Goal: Information Seeking & Learning: Learn about a topic

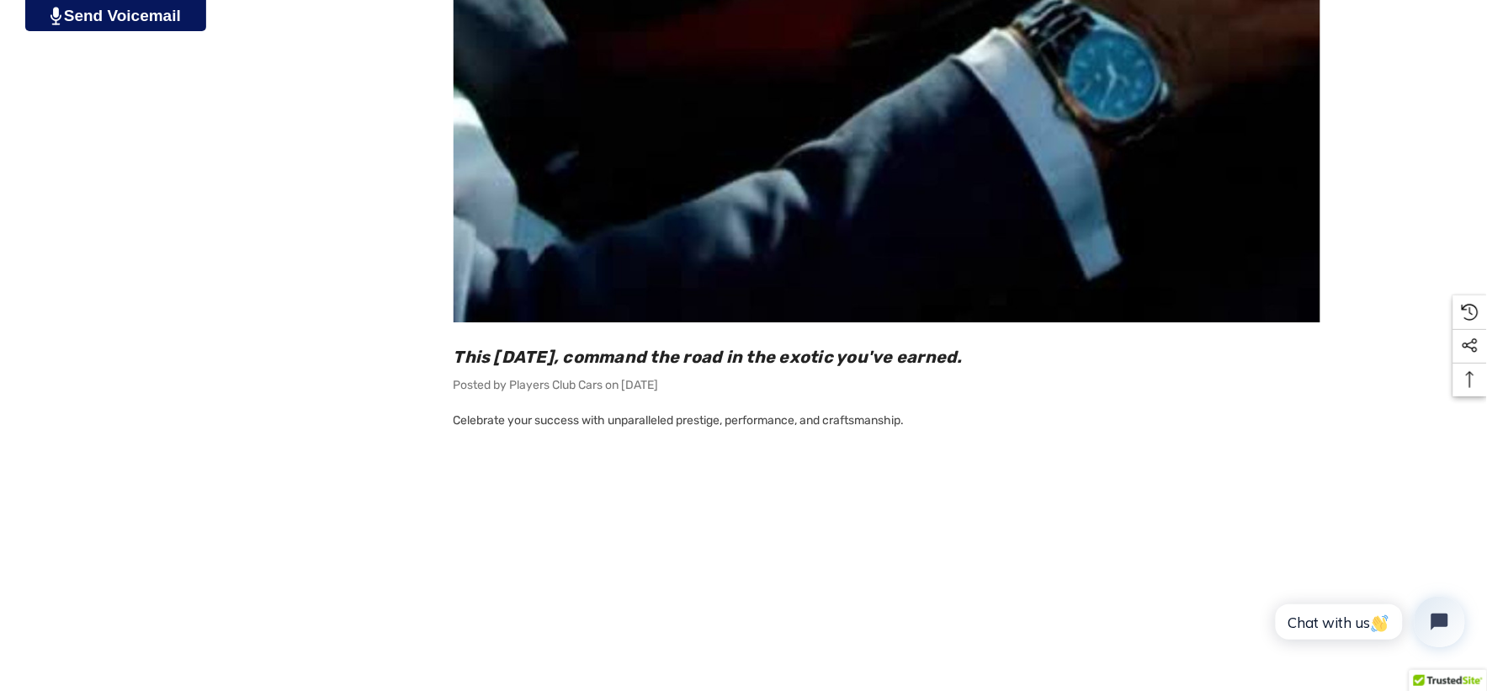
scroll to position [1963, 0]
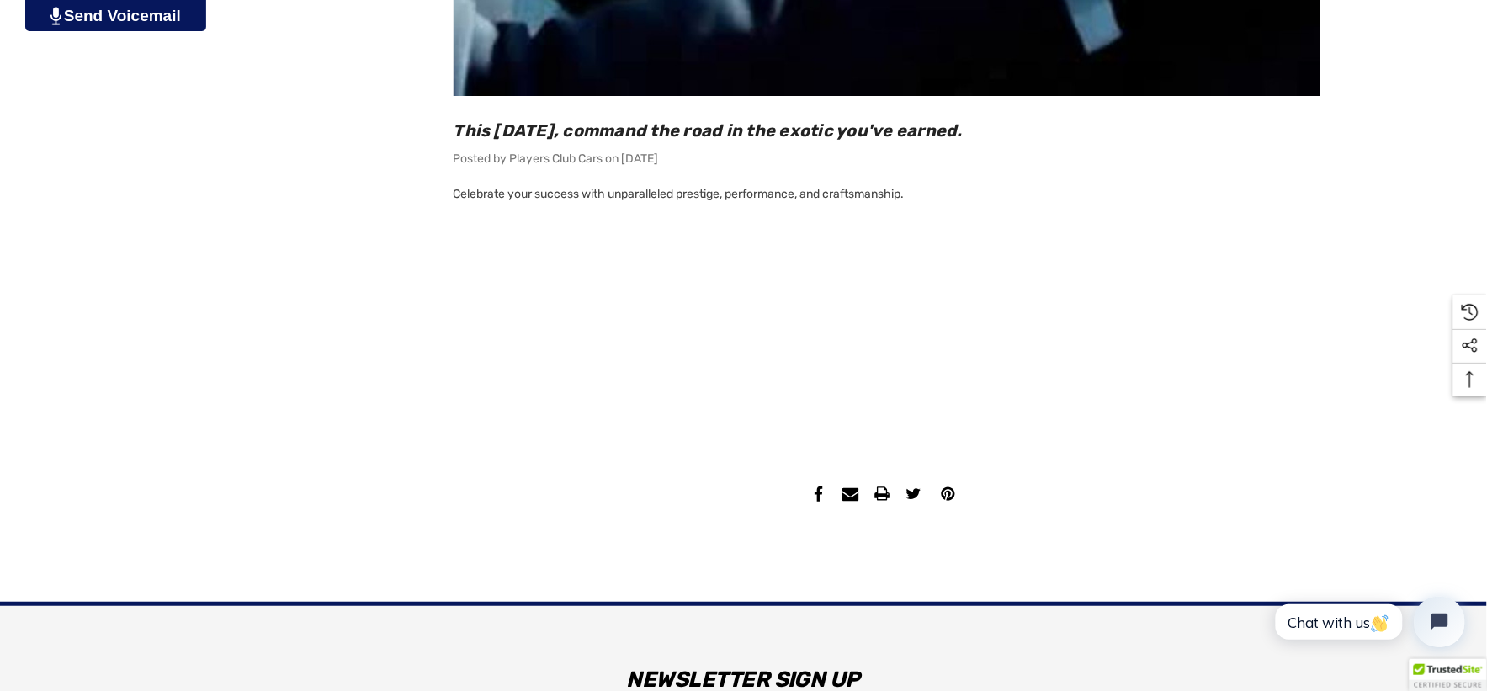
scroll to position [1869, 0]
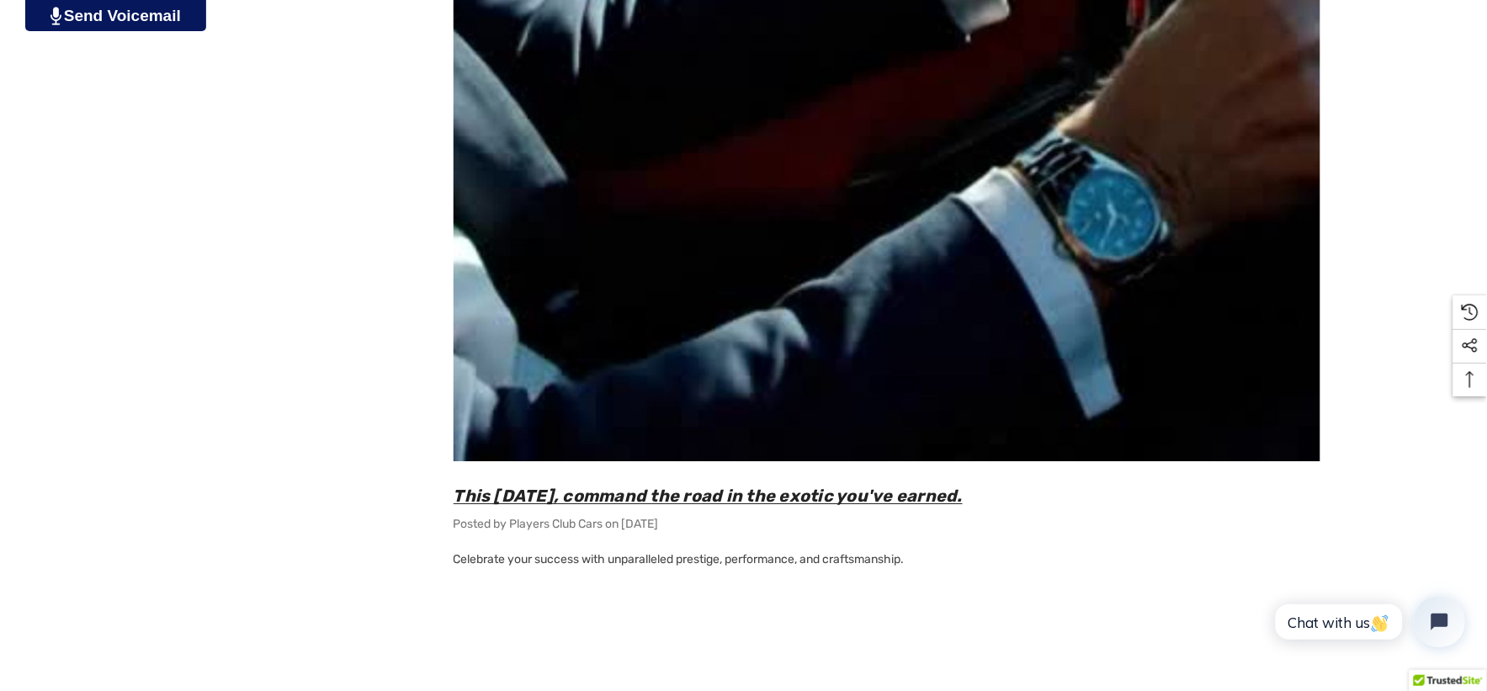
scroll to position [1495, 0]
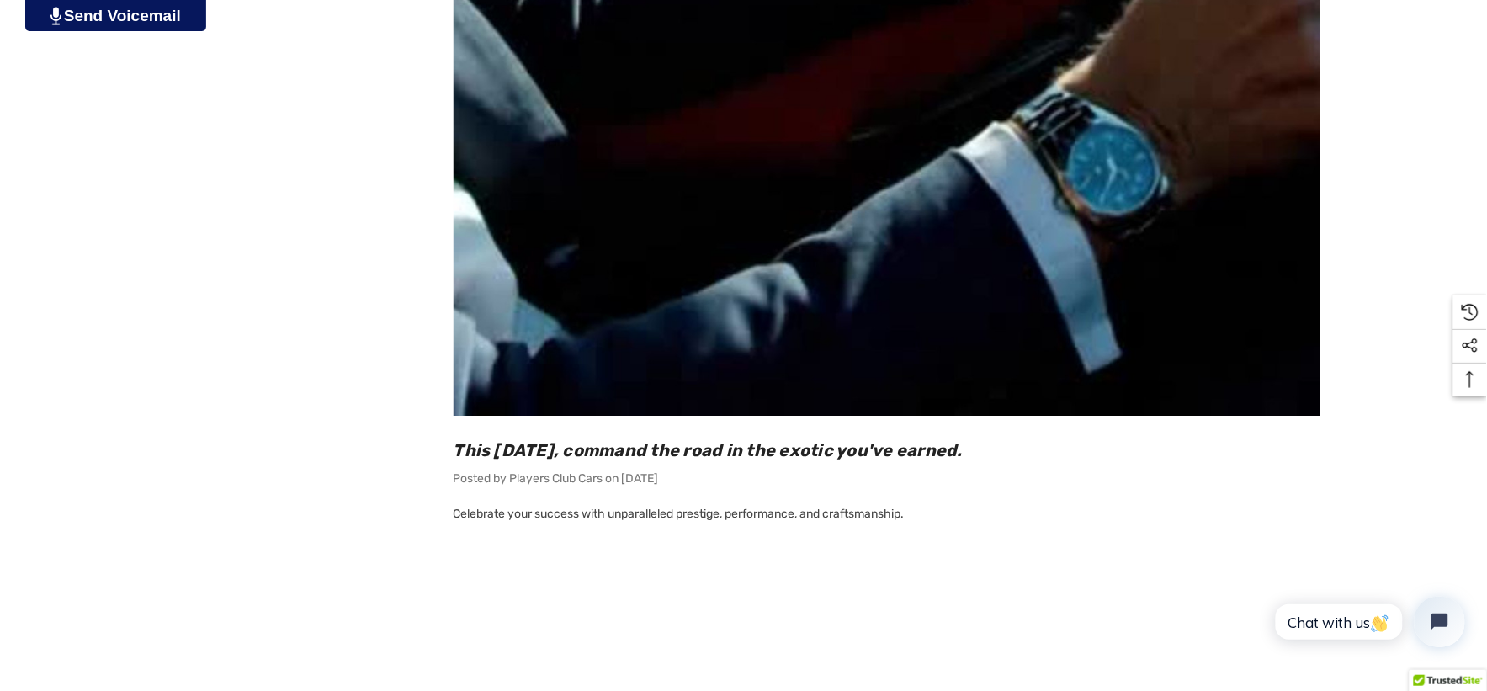
click at [1057, 447] on h2 "This [DATE], command the road in the exotic you've earned." at bounding box center [886, 450] width 867 height 22
copy span "This [DATE], command the road in the exotic you've earned."
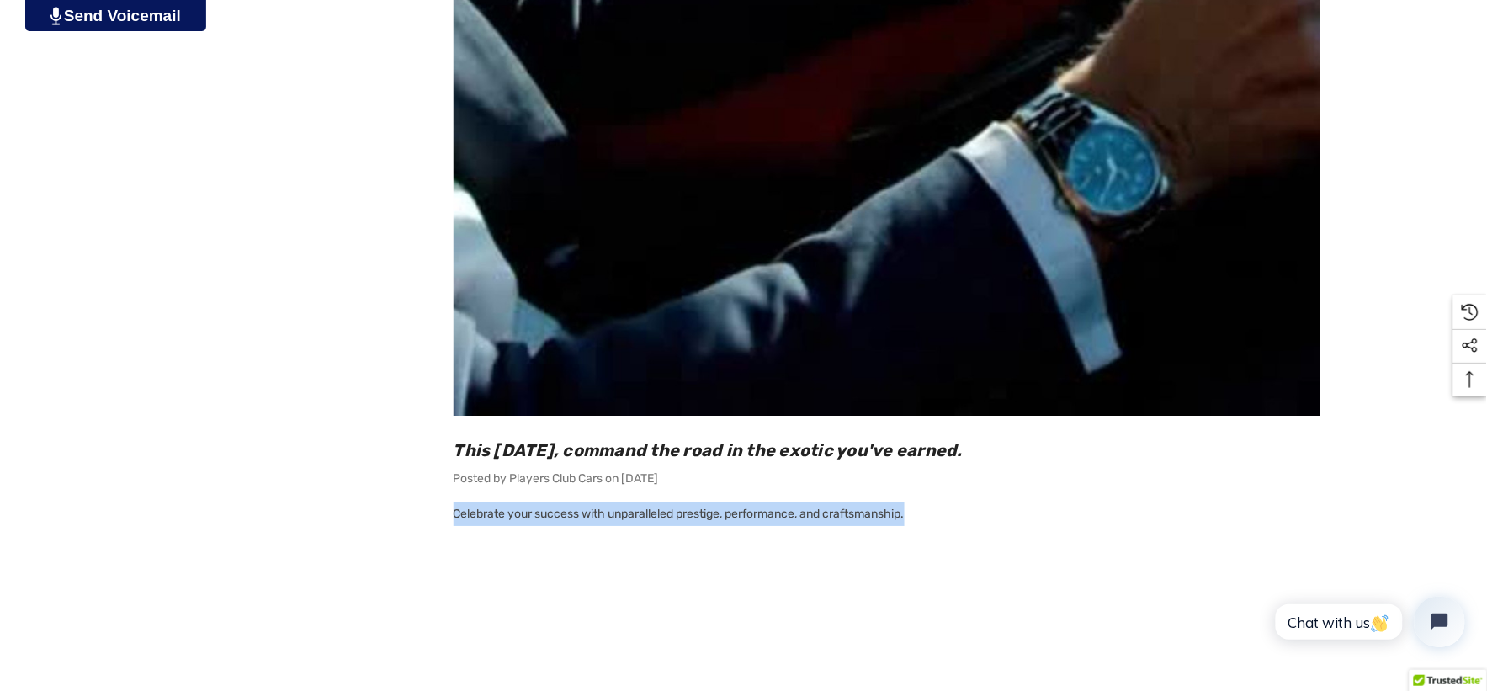
click at [914, 514] on p "Celebrate your success with unparalleled prestige, performance, and craftsmansh…" at bounding box center [886, 650] width 867 height 297
copy p "Celebrate your success with unparalleled prestige, performance, and craftsmansh…"
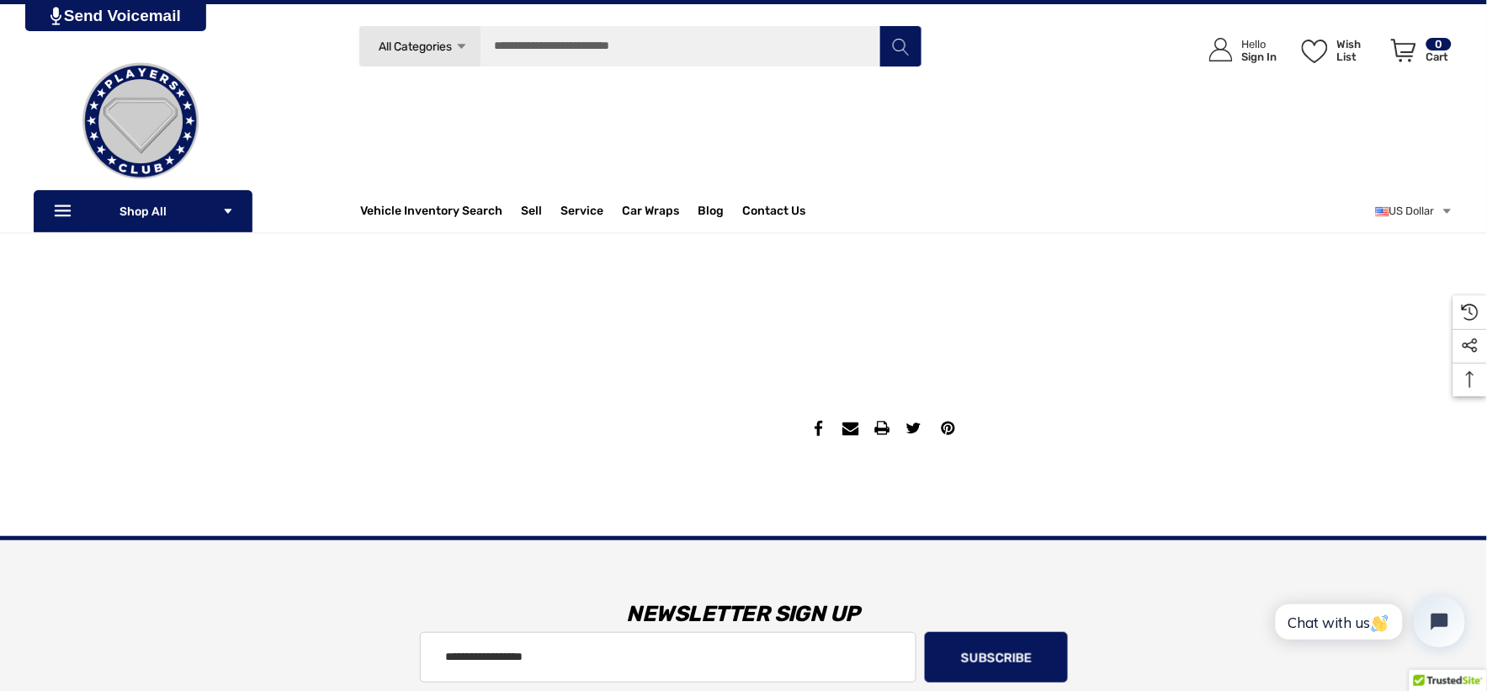
scroll to position [1869, 0]
